Goal: Find specific page/section: Find specific page/section

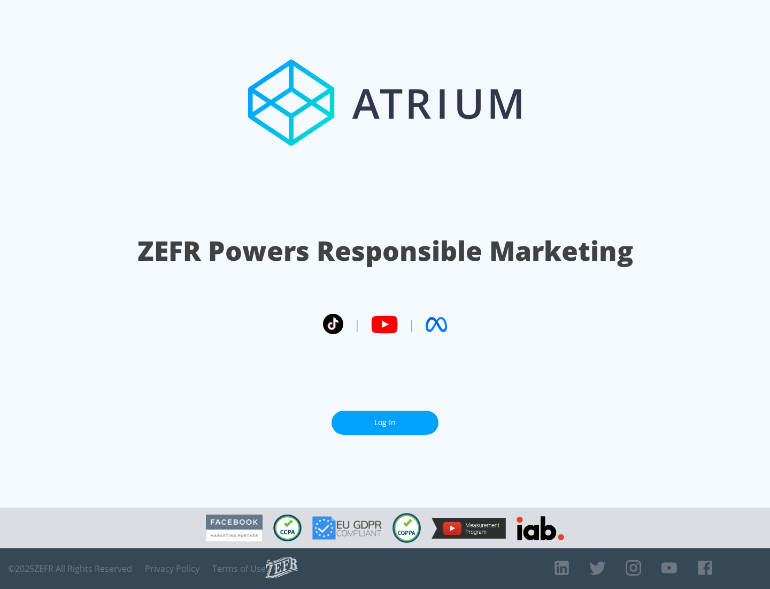
click at [385, 422] on link "Log In" at bounding box center [385, 422] width 107 height 24
